Goal: Transaction & Acquisition: Purchase product/service

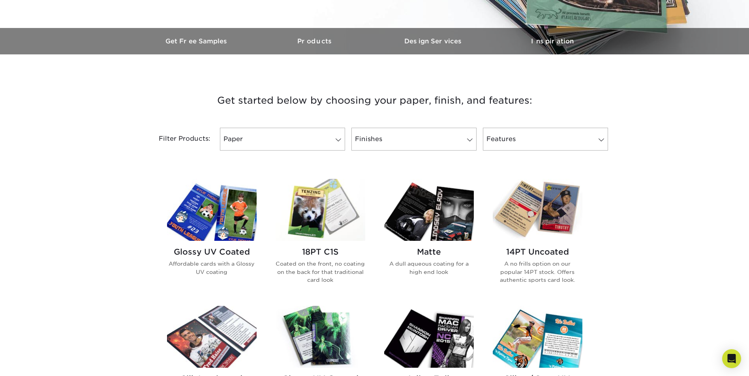
scroll to position [237, 0]
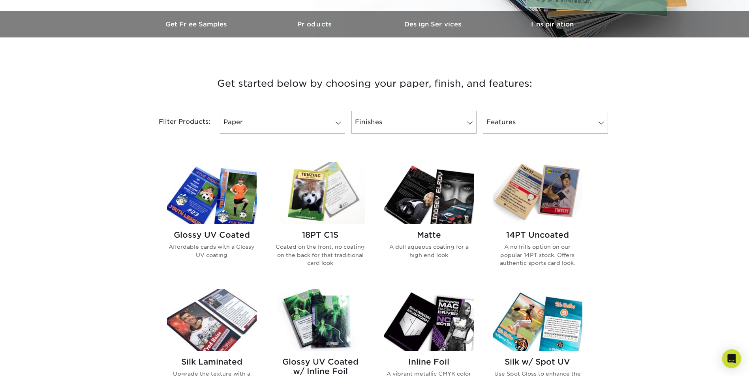
click at [542, 192] on img at bounding box center [538, 193] width 90 height 62
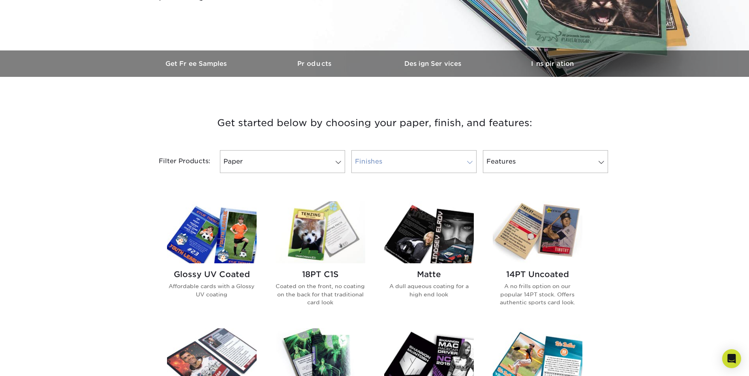
scroll to position [316, 0]
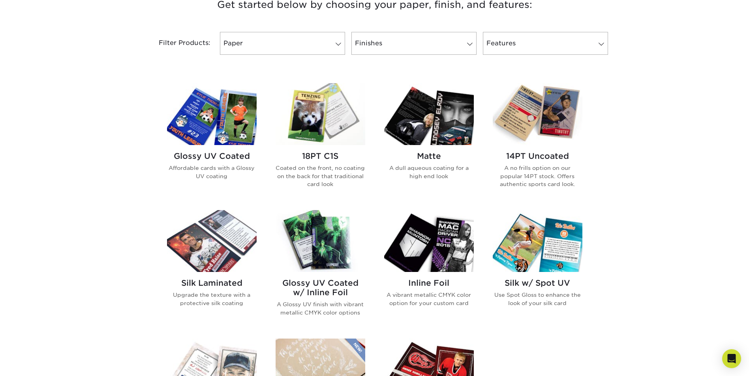
click at [317, 166] on p "Coated on the front, no coating on the back for that traditional card look" at bounding box center [320, 176] width 90 height 24
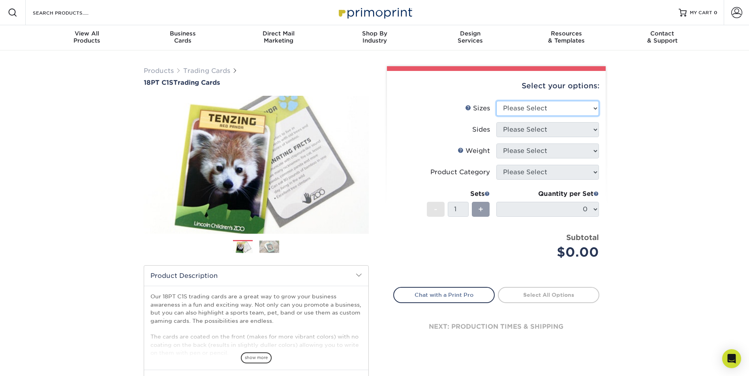
click at [565, 109] on select "Please Select 2.5" x 3.5"" at bounding box center [547, 108] width 103 height 15
select select "2.50x3.50"
click at [496, 101] on select "Please Select 2.5" x 3.5"" at bounding box center [547, 108] width 103 height 15
click at [557, 132] on select "Please Select Print Both Sides Print Front Only" at bounding box center [547, 129] width 103 height 15
select select "13abbda7-1d64-4f25-8bb2-c179b224825d"
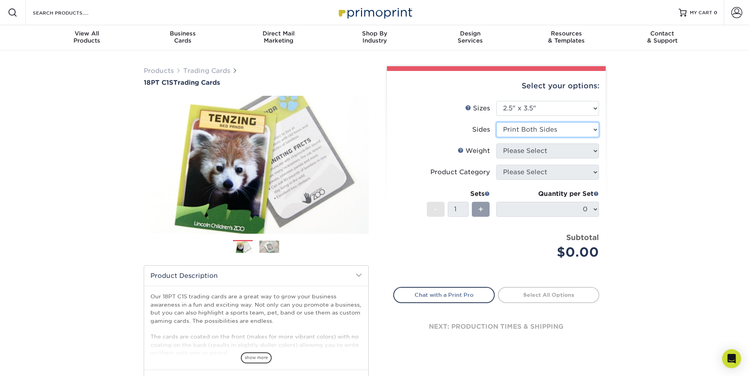
click at [496, 122] on select "Please Select Print Both Sides Print Front Only" at bounding box center [547, 129] width 103 height 15
click at [549, 155] on select "Please Select 18PT C1S" at bounding box center [547, 151] width 103 height 15
select select "18PTC1S"
click at [496, 144] on select "Please Select 18PT C1S" at bounding box center [547, 151] width 103 height 15
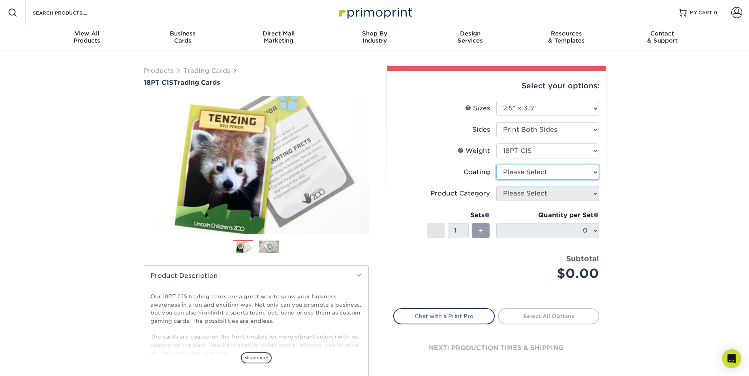
click at [547, 170] on select at bounding box center [547, 172] width 103 height 15
select select "1e8116af-acfc-44b1-83dc-8181aa338834"
click at [496, 165] on select at bounding box center [547, 172] width 103 height 15
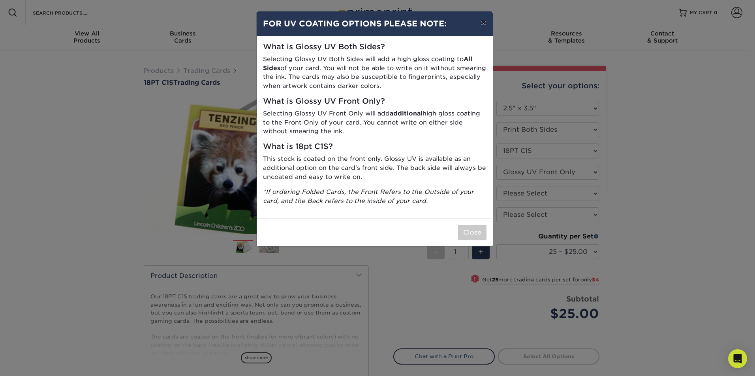
click at [484, 21] on button "×" at bounding box center [483, 22] width 18 height 22
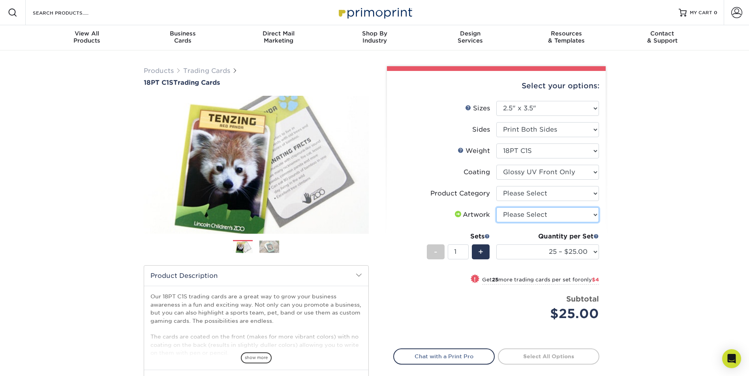
click at [550, 214] on select "Please Select I will upload files I need a design - $100" at bounding box center [547, 215] width 103 height 15
select select "upload"
click at [496, 208] on select "Please Select I will upload files I need a design - $100" at bounding box center [547, 215] width 103 height 15
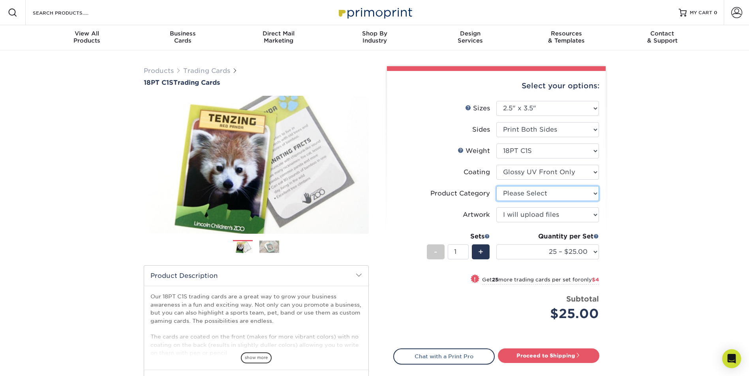
click at [555, 197] on select "Please Select Trading Cards" at bounding box center [547, 193] width 103 height 15
select select "c2f9bce9-36c2-409d-b101-c29d9d031e18"
click at [496, 186] on select "Please Select Trading Cards" at bounding box center [547, 193] width 103 height 15
click at [554, 250] on select "25 – $25.00 50 – $29.00 75 – $37.00 100 – $41.00 250 – $48.00 500 – $58.00 1000…" at bounding box center [547, 252] width 103 height 15
select select "500 – $58.00"
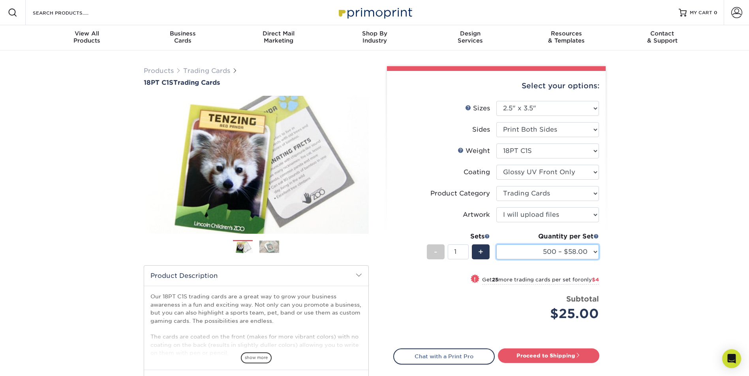
click at [496, 245] on select "25 – $25.00 50 – $29.00 75 – $37.00 100 – $41.00 250 – $48.00 500 – $58.00 1000…" at bounding box center [547, 252] width 103 height 15
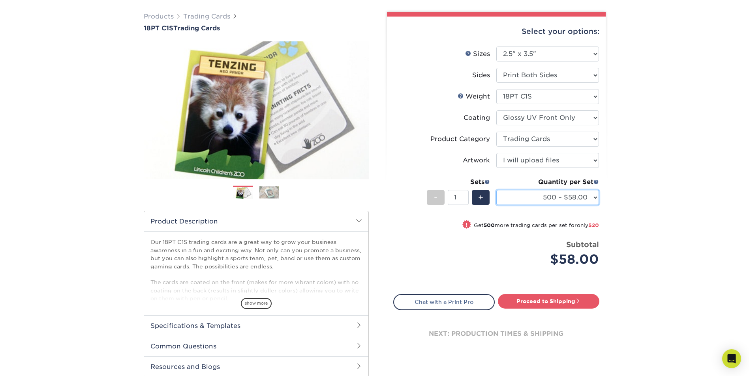
scroll to position [79, 0]
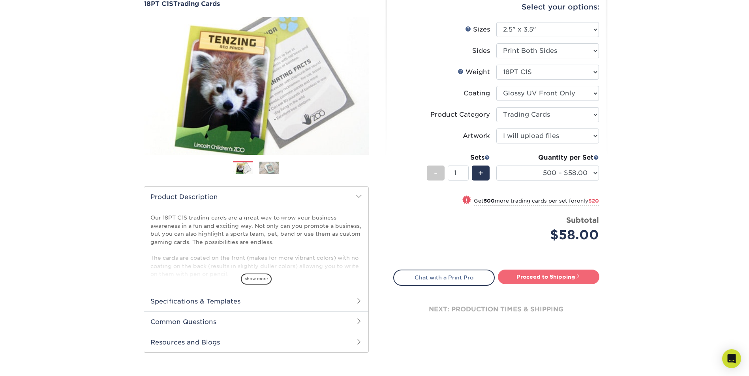
click at [568, 277] on link "Proceed to Shipping" at bounding box center [548, 277] width 101 height 14
type input "Set 1"
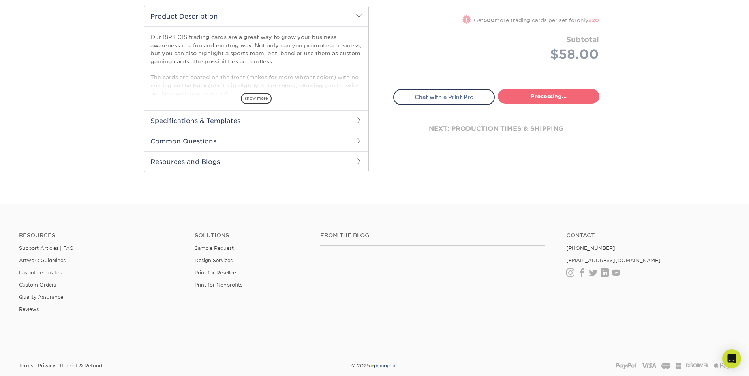
select select "83486e31-025a-419b-9d13-e628b4ff6c11"
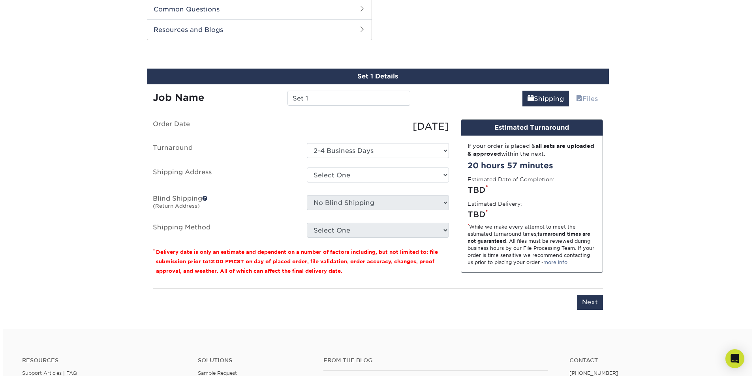
scroll to position [393, 0]
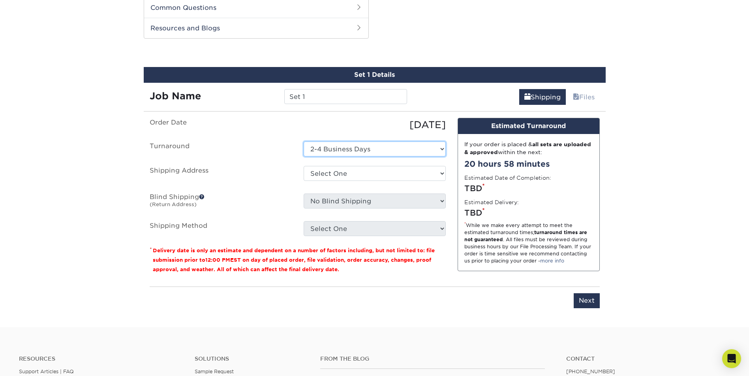
click at [369, 151] on select "Select One 2-4 Business Days" at bounding box center [374, 149] width 142 height 15
click at [303, 142] on select "Select One 2-4 Business Days" at bounding box center [374, 149] width 142 height 15
click at [387, 175] on select "Select One + Add New Address - Login" at bounding box center [374, 173] width 142 height 15
select select "newaddress"
click at [303, 166] on select "Select One + Add New Address - Login" at bounding box center [374, 173] width 142 height 15
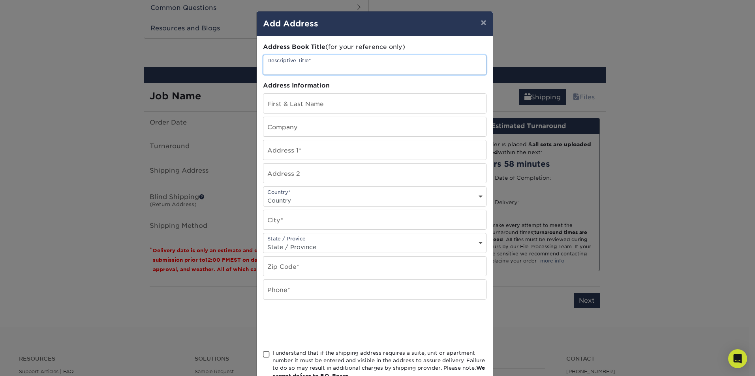
click at [326, 69] on input "text" at bounding box center [374, 64] width 223 height 19
click at [336, 101] on input "text" at bounding box center [374, 103] width 223 height 19
type input "Cundiff"
type input "2520 71st Street"
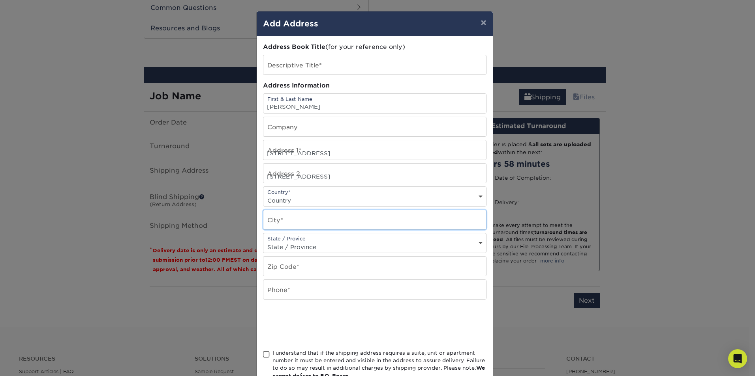
type input "Lubbock"
type input "79413"
type input "(806) 445-5800"
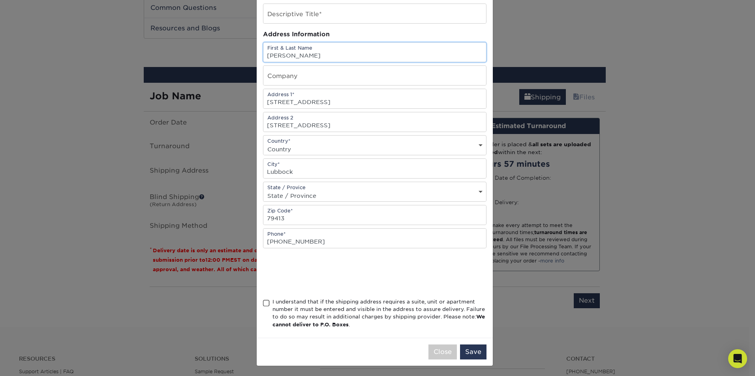
scroll to position [52, 0]
click at [263, 301] on span at bounding box center [266, 302] width 7 height 7
click at [0, 0] on input "I understand that if the shipping address requires a suite, unit or apartment n…" at bounding box center [0, 0] width 0 height 0
click at [466, 352] on button "Save" at bounding box center [473, 351] width 26 height 15
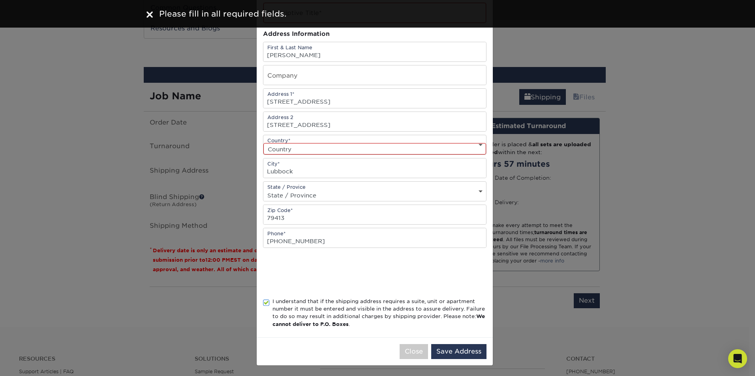
click at [406, 150] on select "Country United States Canada ----------------------------- Afghanistan Albania …" at bounding box center [374, 148] width 223 height 11
select select "US"
click at [263, 143] on select "Country United States Canada ----------------------------- Afghanistan Albania …" at bounding box center [374, 148] width 223 height 11
click at [451, 352] on button "Save Address" at bounding box center [458, 352] width 55 height 15
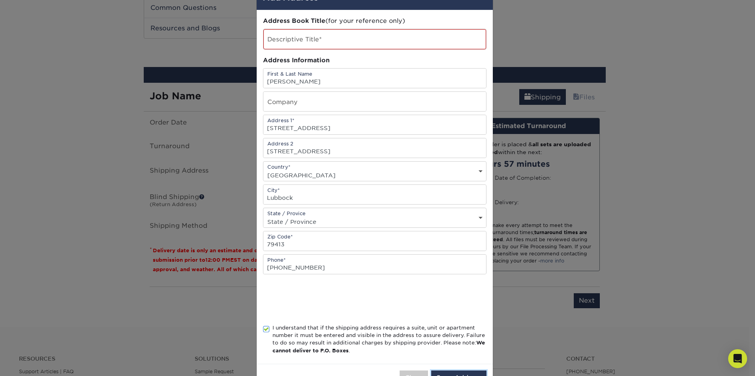
scroll to position [13, 0]
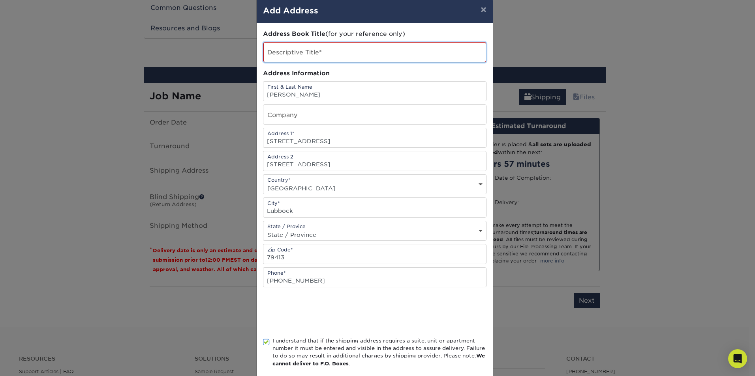
click at [322, 59] on input "text" at bounding box center [374, 52] width 223 height 20
type input "gogos"
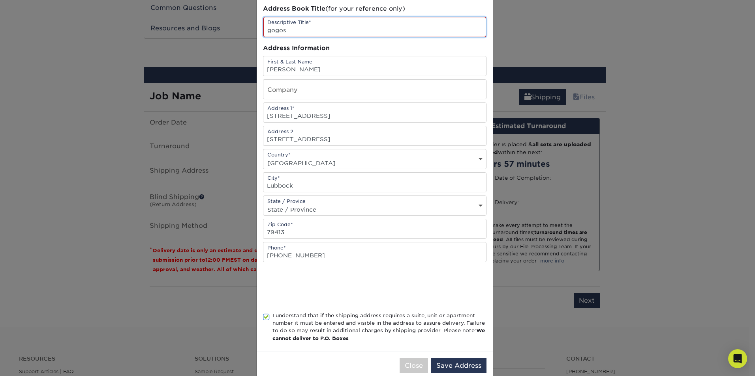
scroll to position [53, 0]
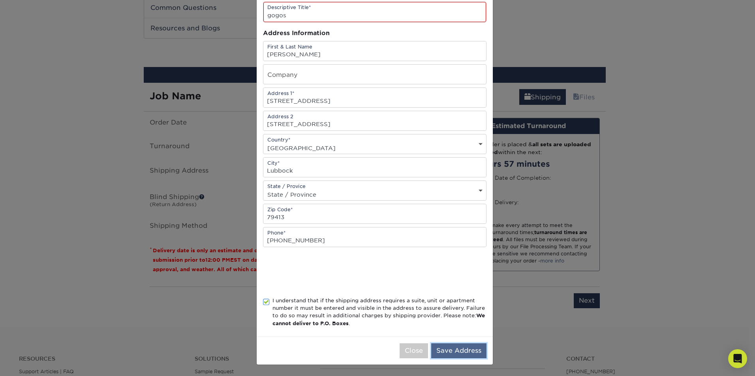
click at [458, 350] on button "Save Address" at bounding box center [458, 351] width 55 height 15
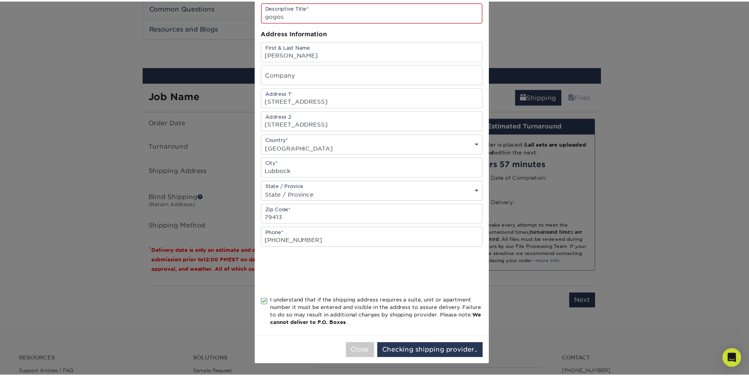
scroll to position [0, 0]
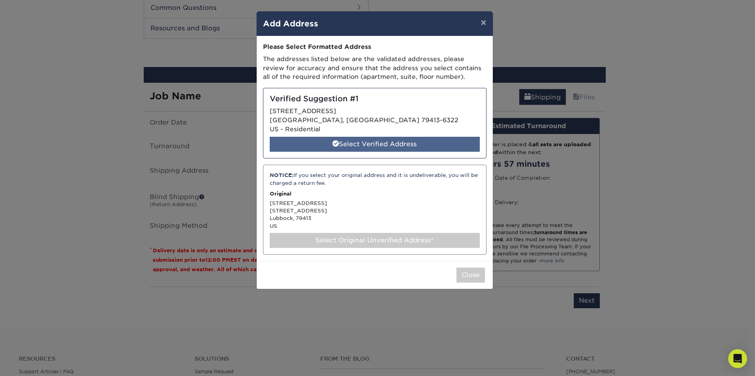
click at [386, 146] on div "Select Verified Address" at bounding box center [375, 144] width 210 height 15
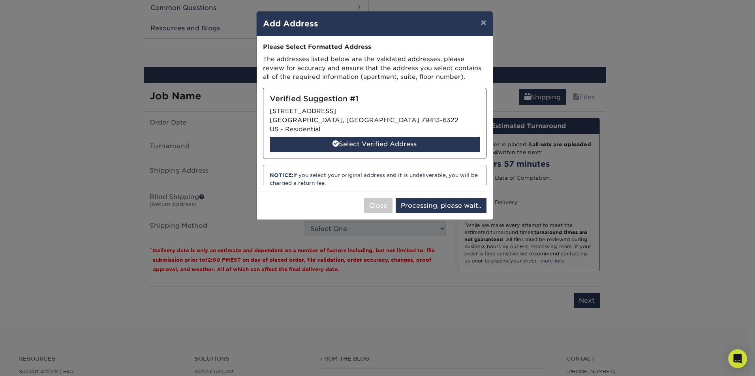
select select "286231"
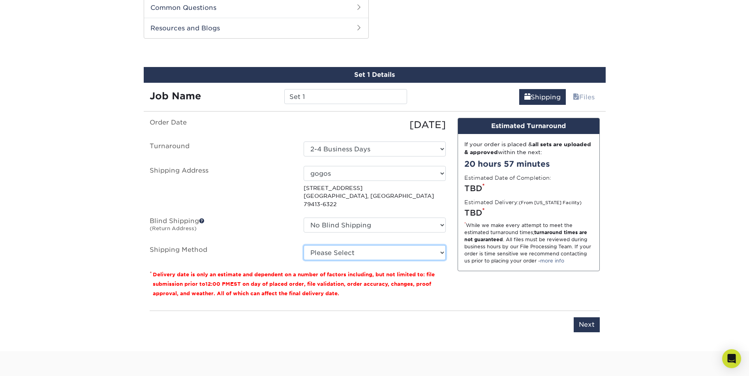
click at [396, 245] on select "Please Select 3 Day Shipping Service (+$18.94) Ground Shipping (+$19.15) 2 Day …" at bounding box center [374, 252] width 142 height 15
click at [303, 245] on select "Please Select 3 Day Shipping Service (+$18.94) Ground Shipping (+$19.15) 2 Day …" at bounding box center [374, 252] width 142 height 15
click at [420, 246] on select "Please Select 3 Day Shipping Service (+$18.94) Ground Shipping (+$19.15) 2 Day …" at bounding box center [374, 252] width 142 height 15
select select "02"
click at [303, 245] on select "Please Select 3 Day Shipping Service (+$18.94) Ground Shipping (+$19.15) 2 Day …" at bounding box center [374, 252] width 142 height 15
